Goal: Use online tool/utility: Utilize a website feature to perform a specific function

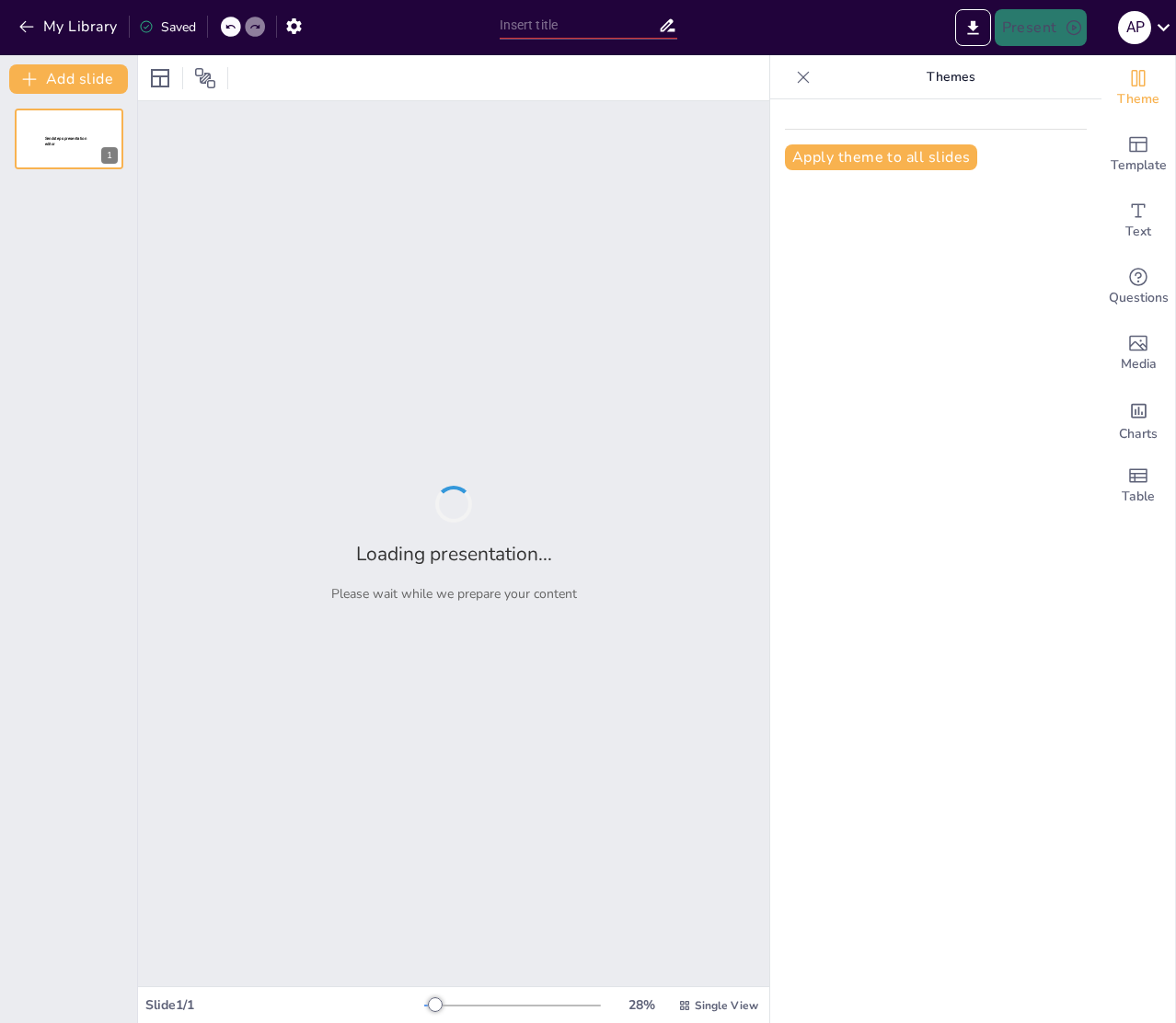
type input "Структура Пространства проекта: Promotion и Retention страницы"
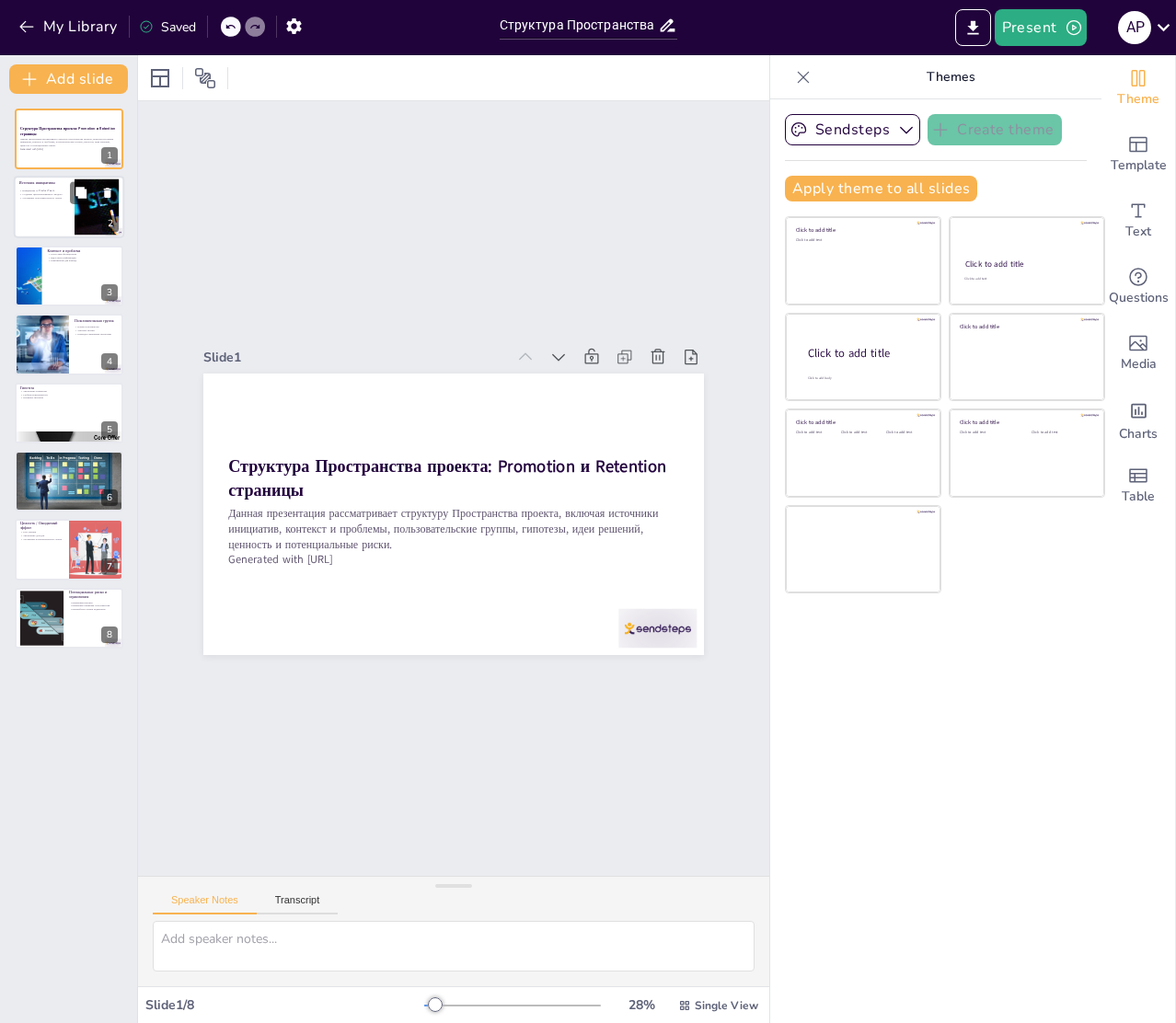
click at [74, 213] on div at bounding box center [68, 207] width 110 height 62
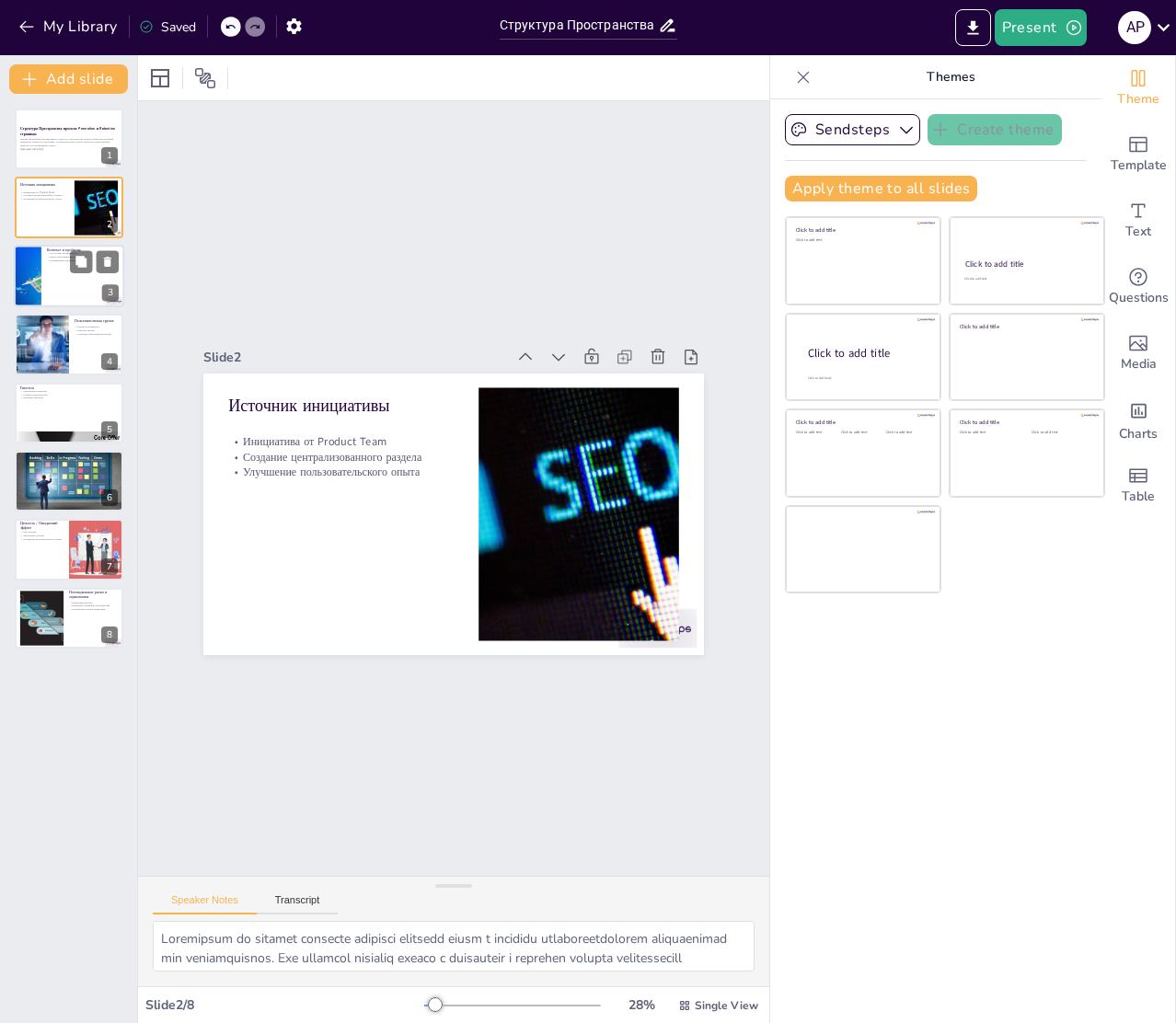
click at [62, 267] on div at bounding box center [68, 275] width 110 height 62
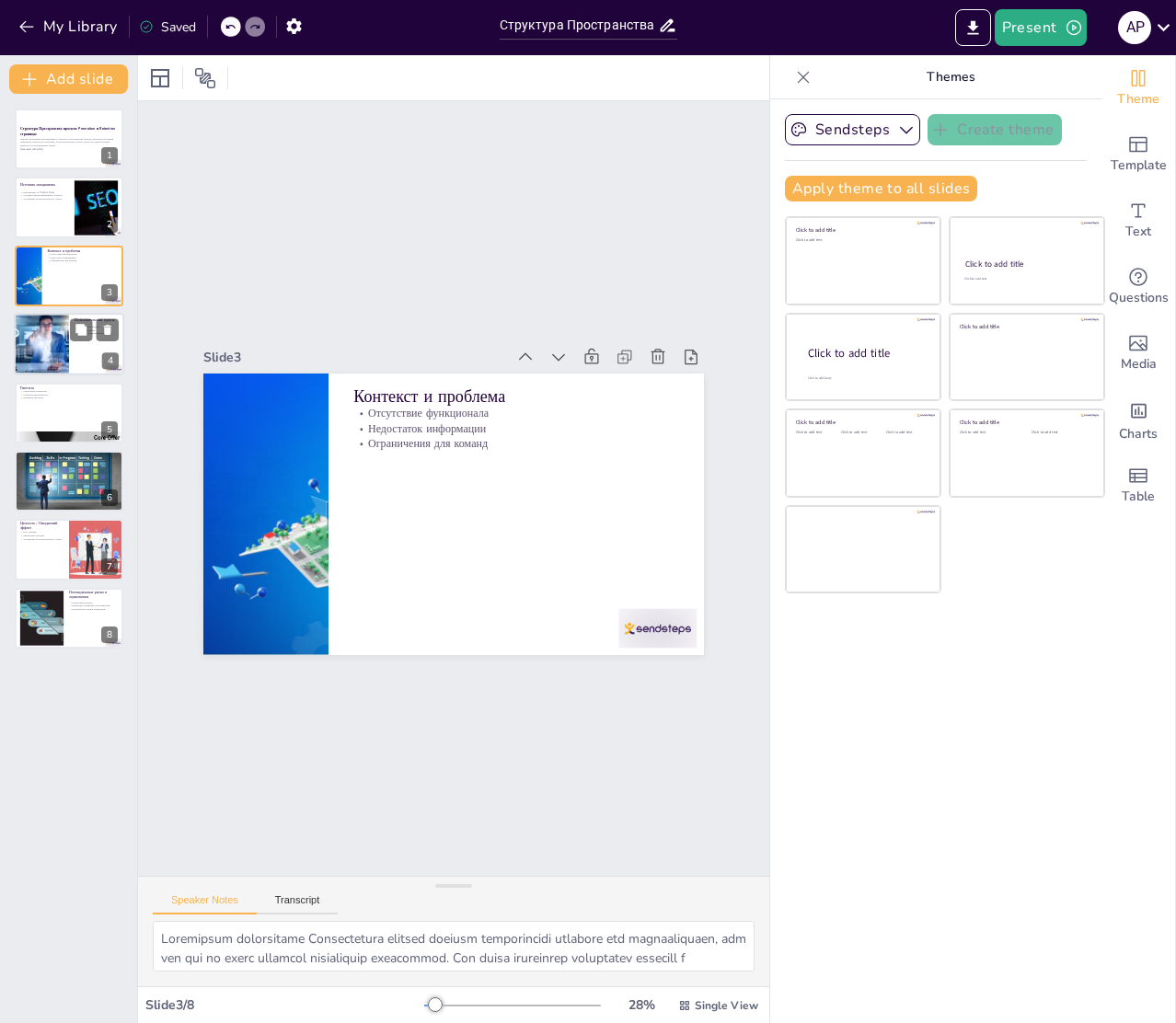
click at [54, 329] on div at bounding box center [41, 343] width 90 height 62
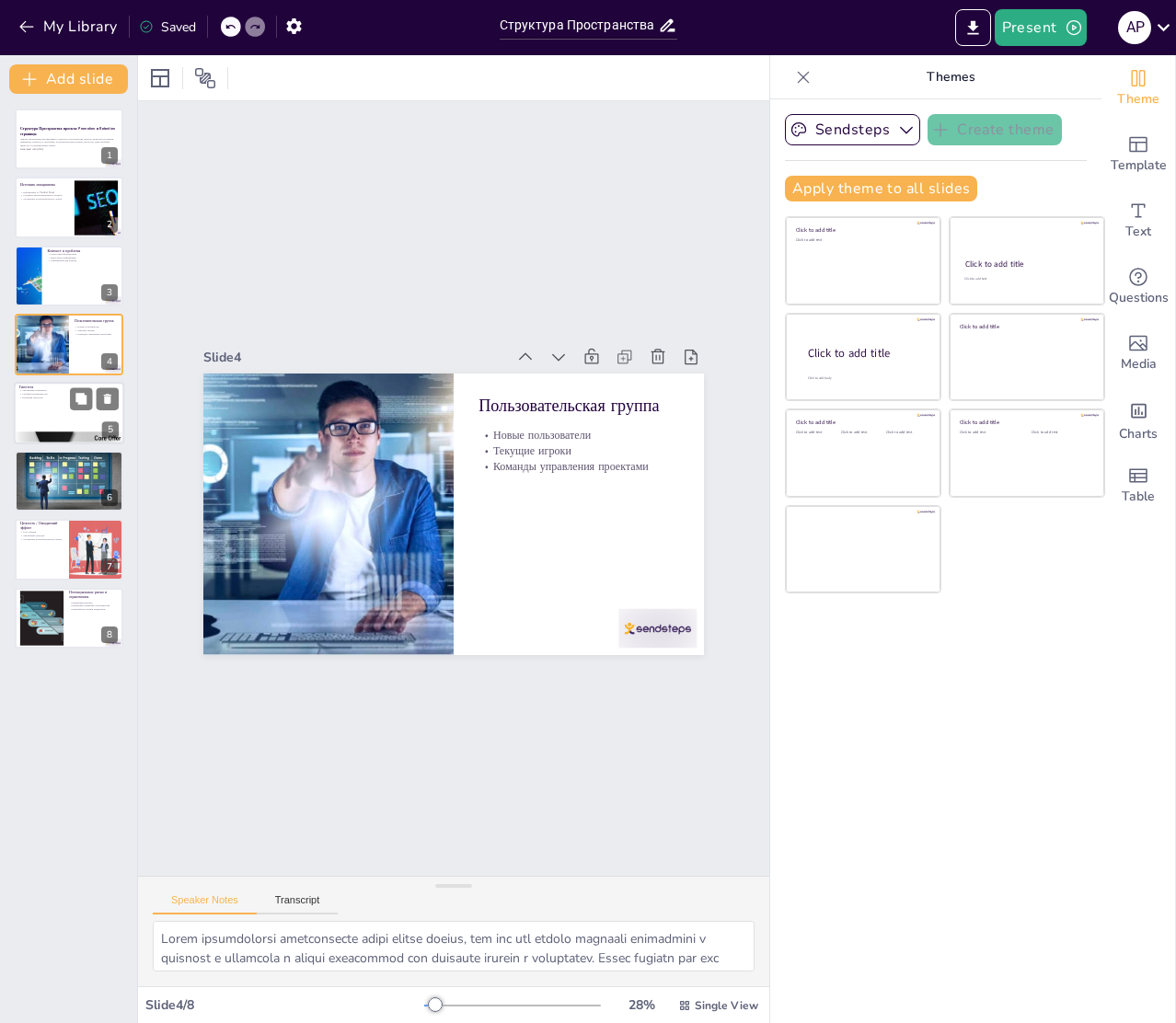
click at [54, 400] on div at bounding box center [68, 412] width 110 height 62
type textarea "Loremipsum dolorsita conse adipiscingeli seddoeiu temporin utlaboreetd magnaa. …"
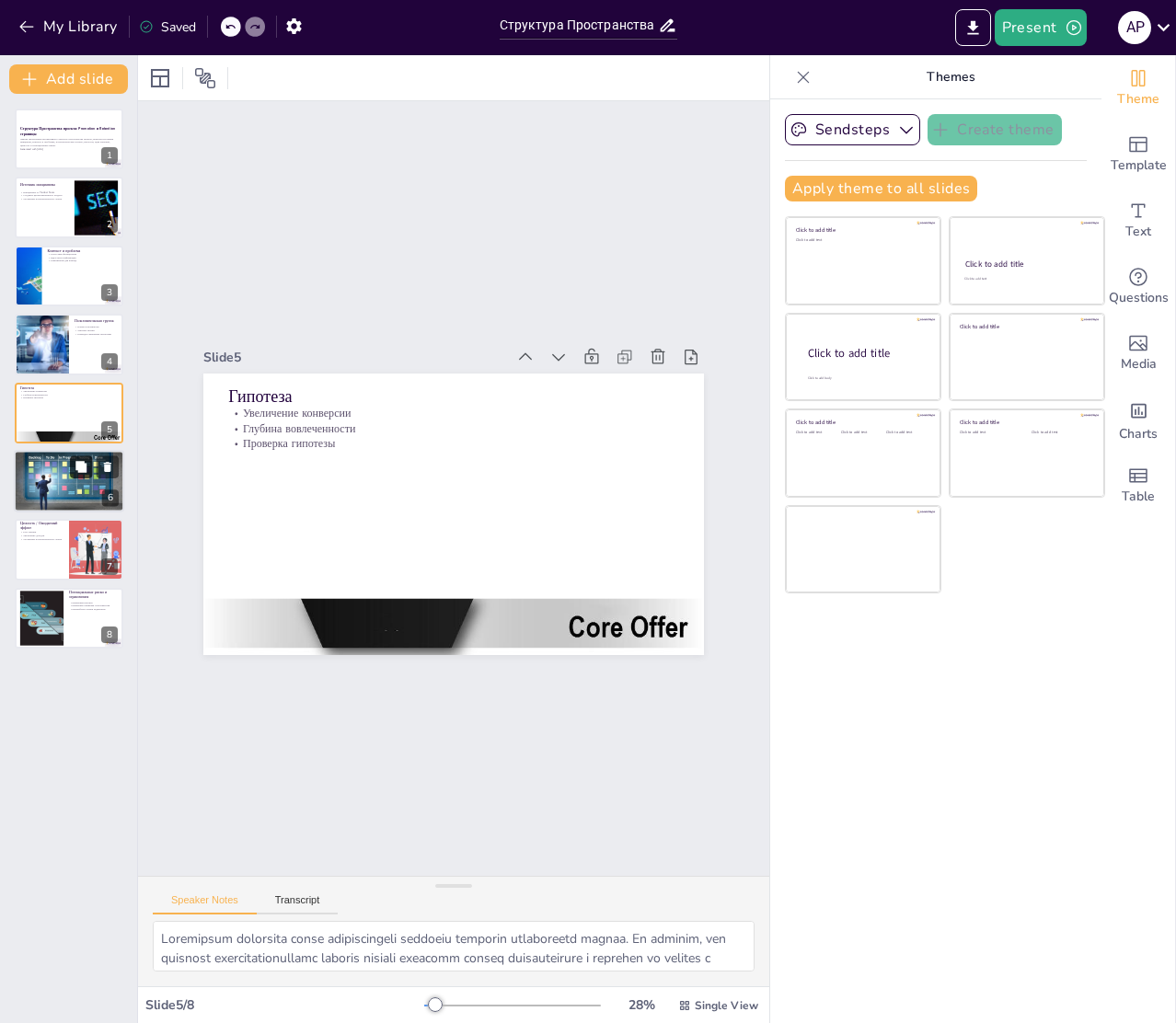
click at [75, 470] on icon at bounding box center [81, 466] width 12 height 12
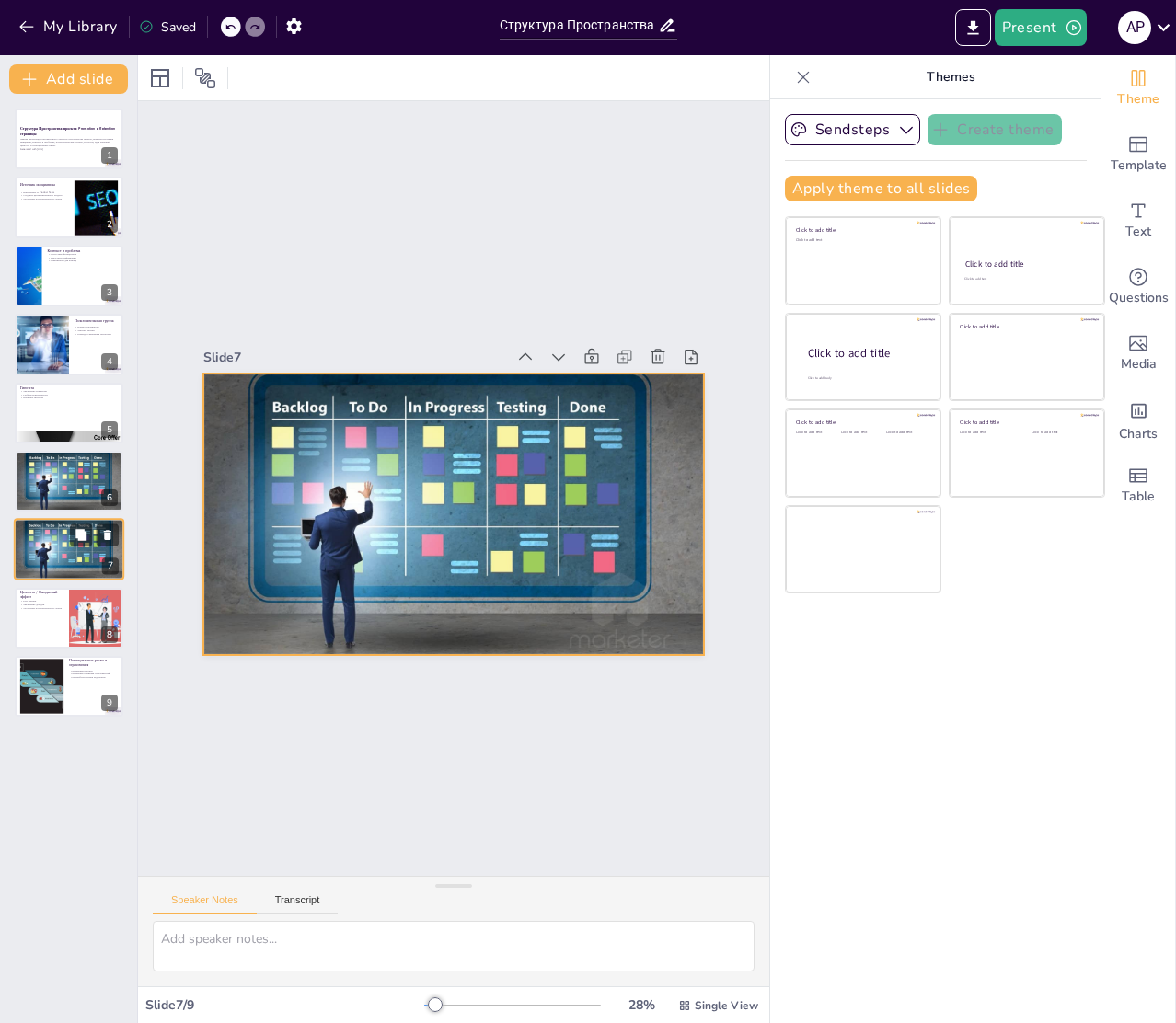
click at [76, 550] on div at bounding box center [68, 548] width 110 height 74
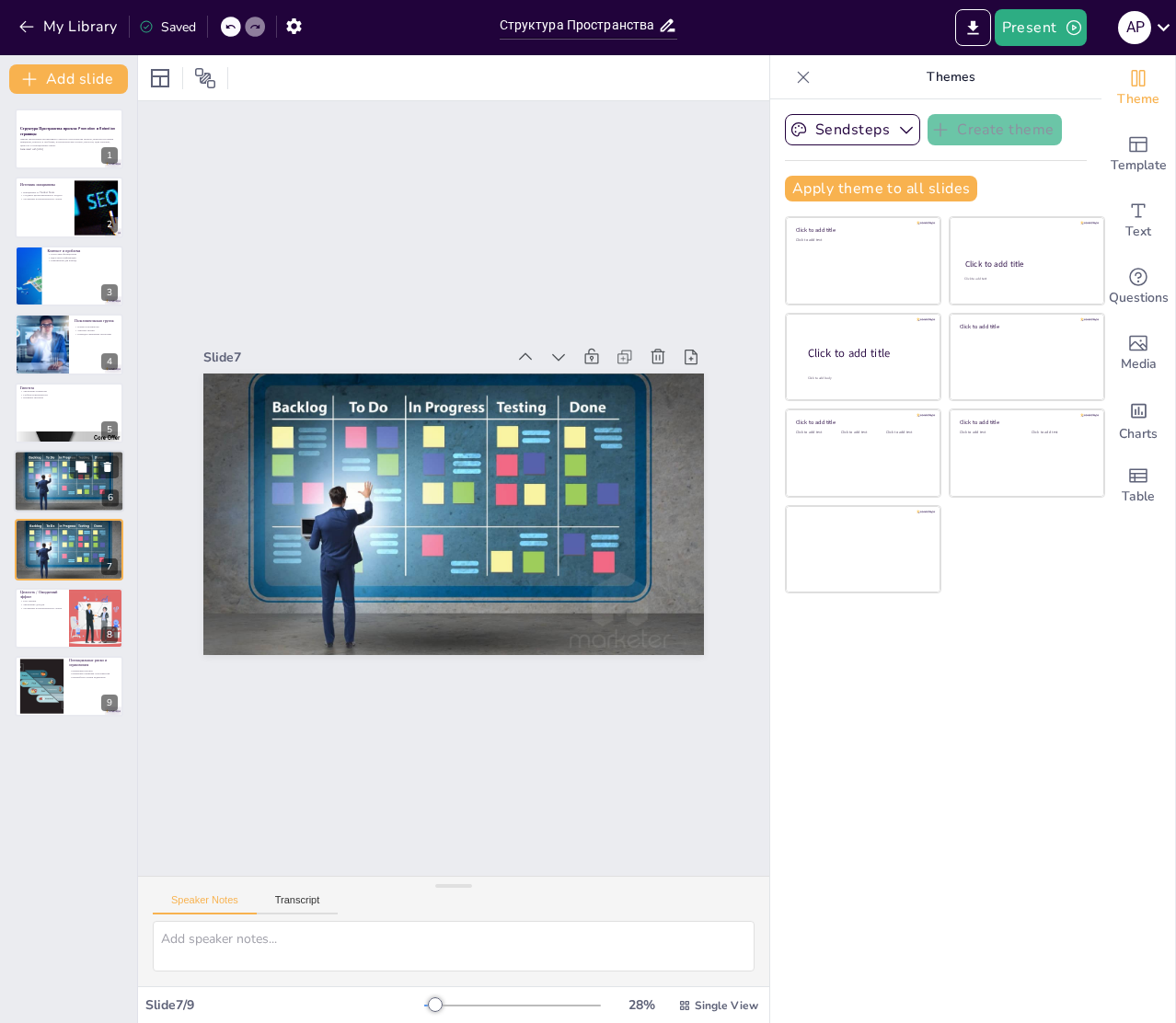
click at [65, 463] on div at bounding box center [68, 480] width 110 height 74
click at [35, 616] on div at bounding box center [68, 617] width 110 height 62
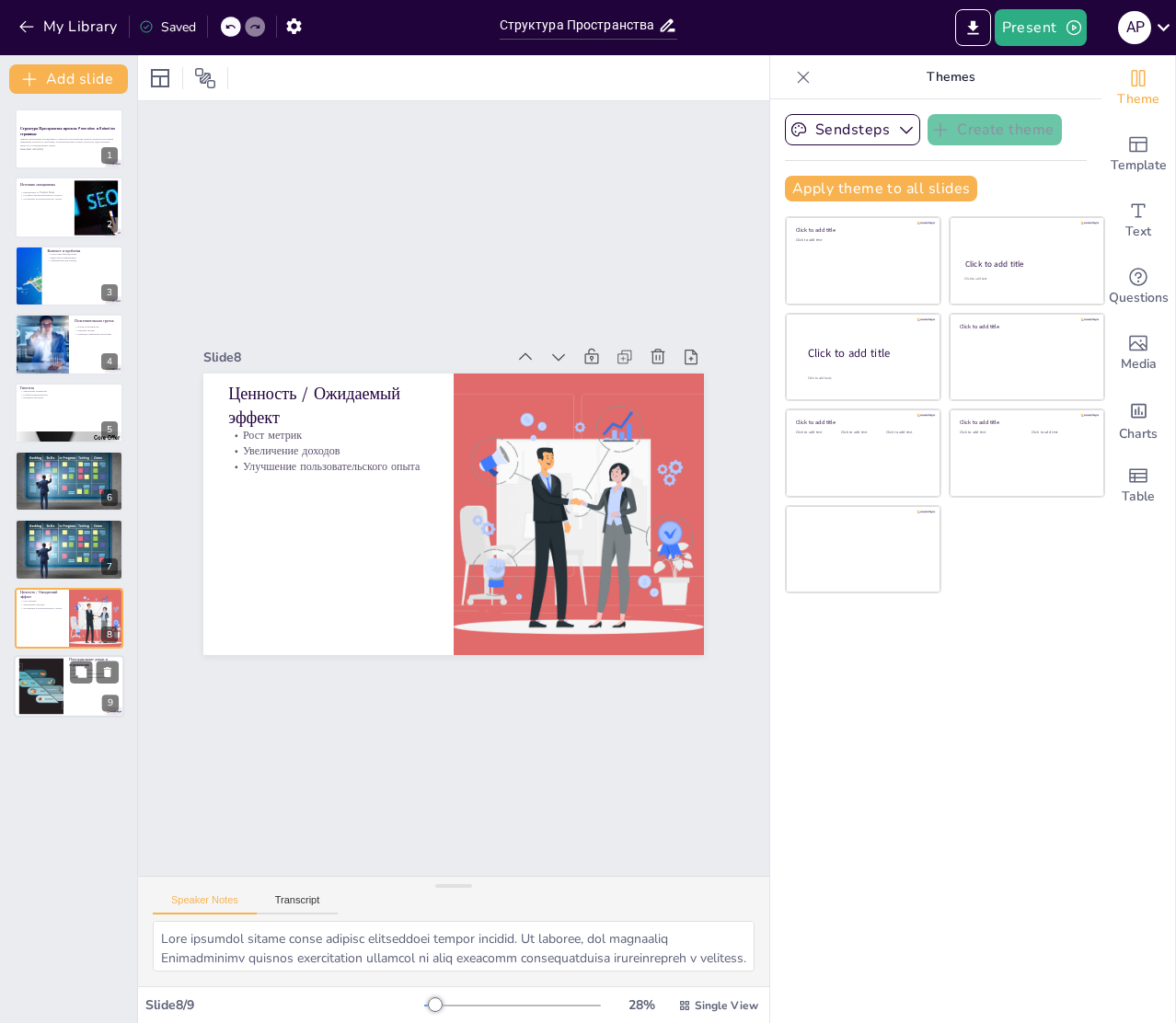
click at [65, 684] on div at bounding box center [68, 686] width 110 height 62
type textarea "Изменения воронок могут повлиять на взаимодействие пользователей с проектом. Не…"
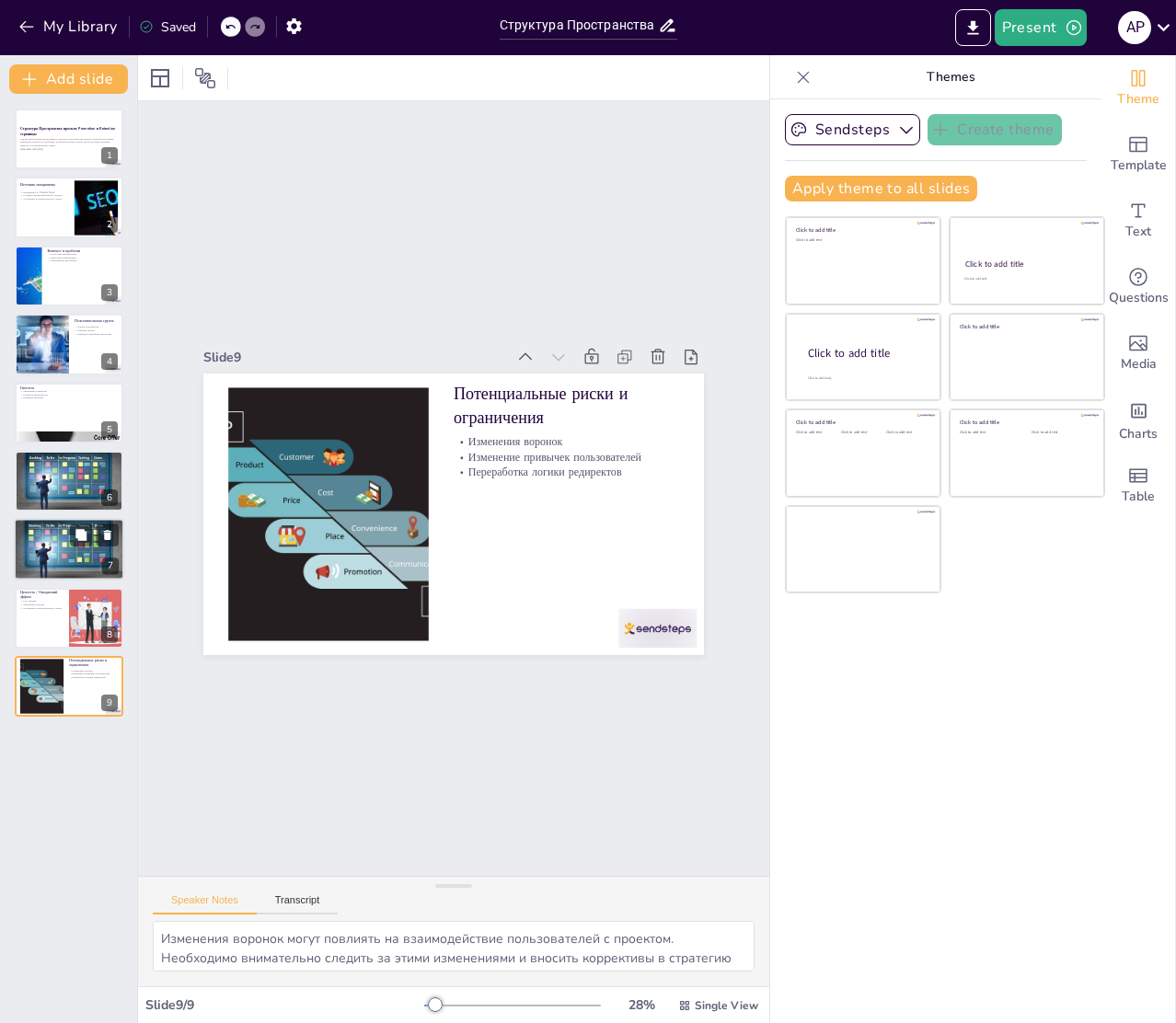
click at [57, 548] on div at bounding box center [68, 548] width 110 height 74
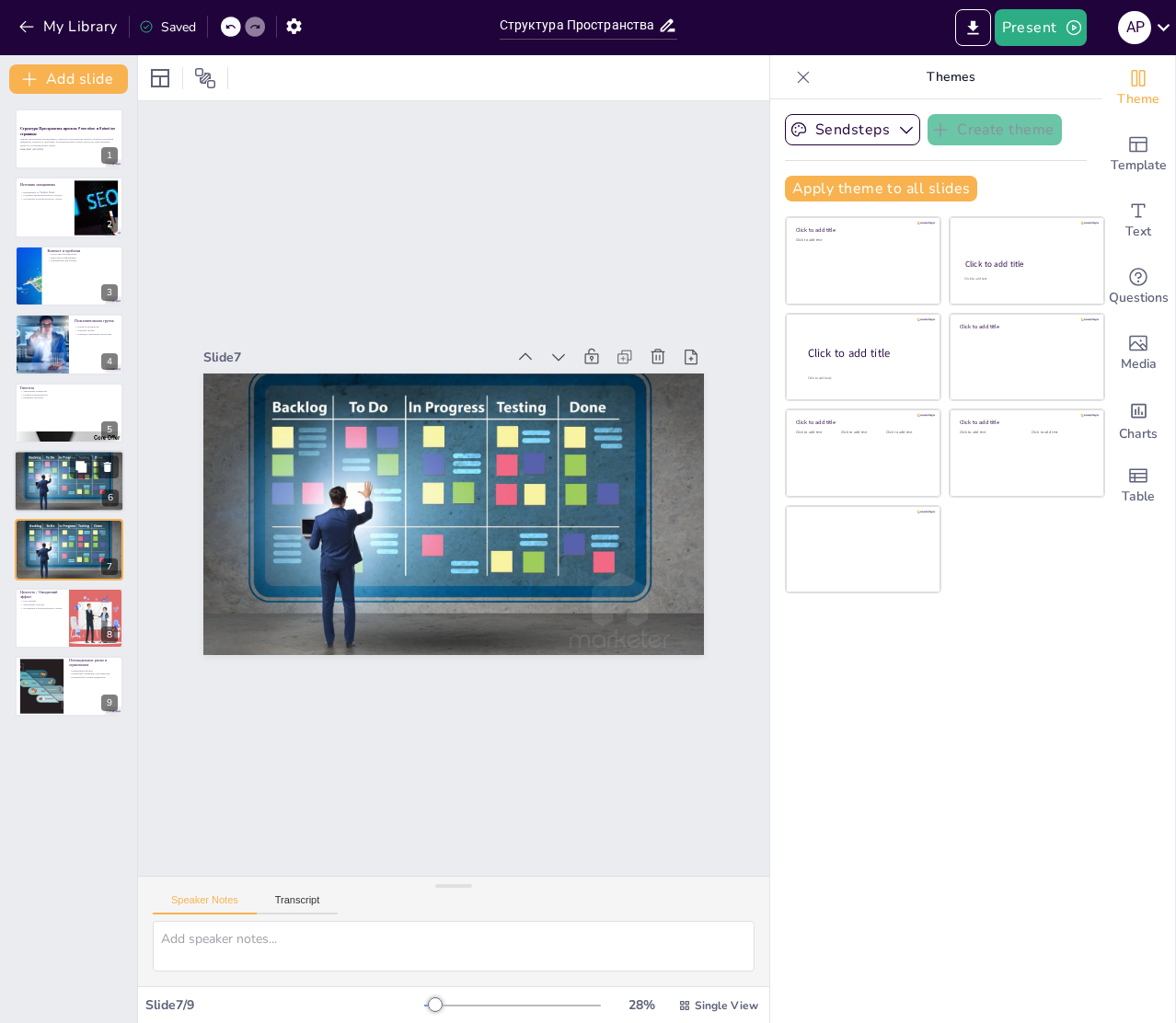
click at [46, 480] on div at bounding box center [68, 480] width 110 height 74
